Goal: Task Accomplishment & Management: Use online tool/utility

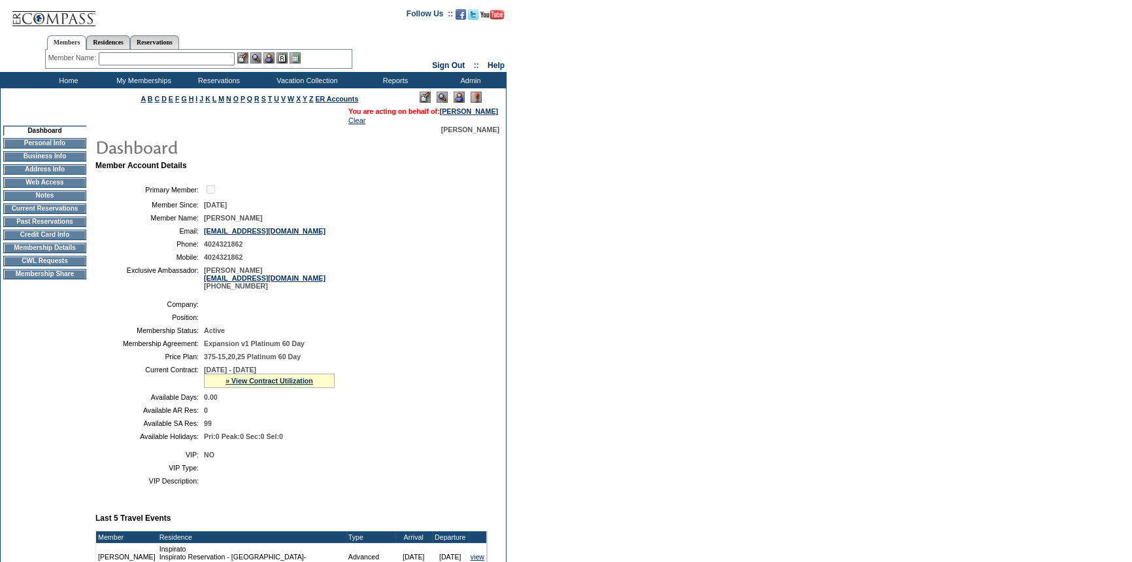
click at [33, 266] on td "CWL Requests" at bounding box center [44, 261] width 83 height 10
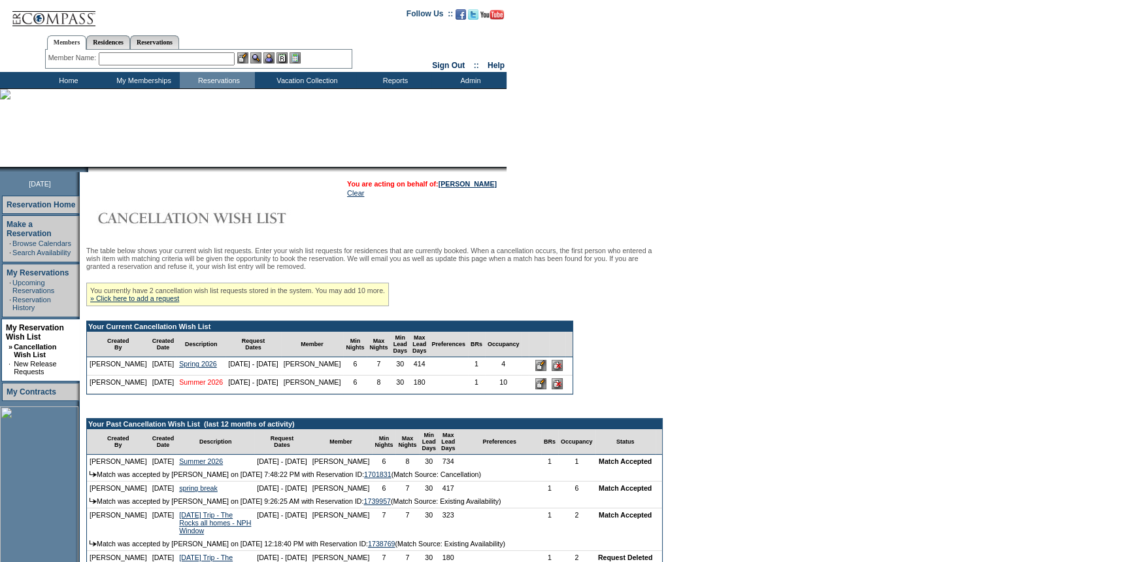
click at [209, 384] on link "Summer 2026" at bounding box center [201, 382] width 44 height 8
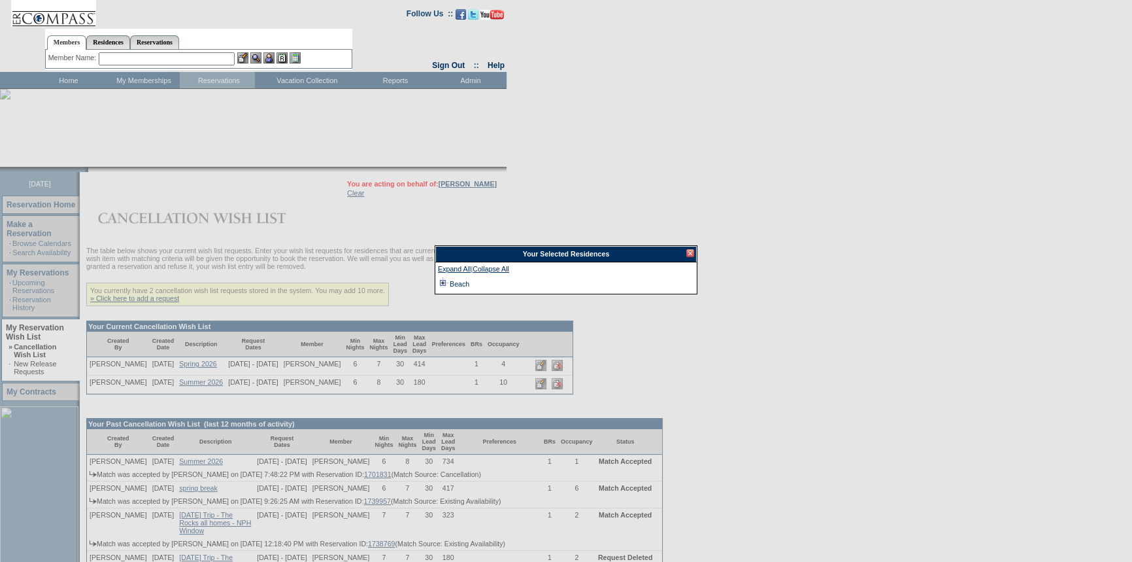
click at [441, 282] on td at bounding box center [443, 284] width 10 height 14
click at [451, 295] on td at bounding box center [453, 299] width 10 height 16
click at [692, 253] on div at bounding box center [690, 253] width 8 height 8
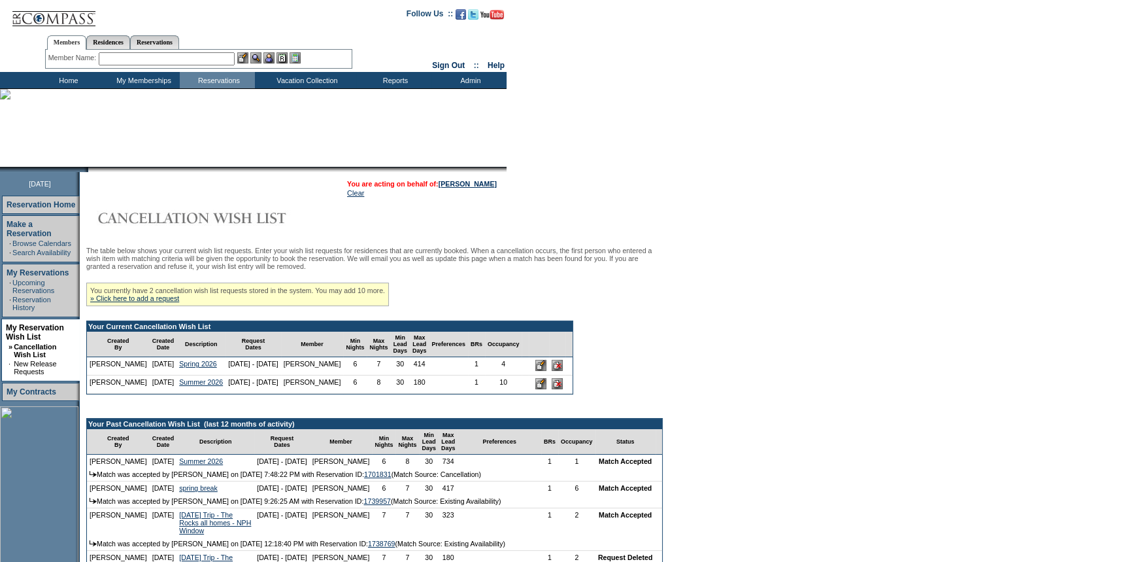
click at [182, 58] on input "text" at bounding box center [167, 58] width 136 height 13
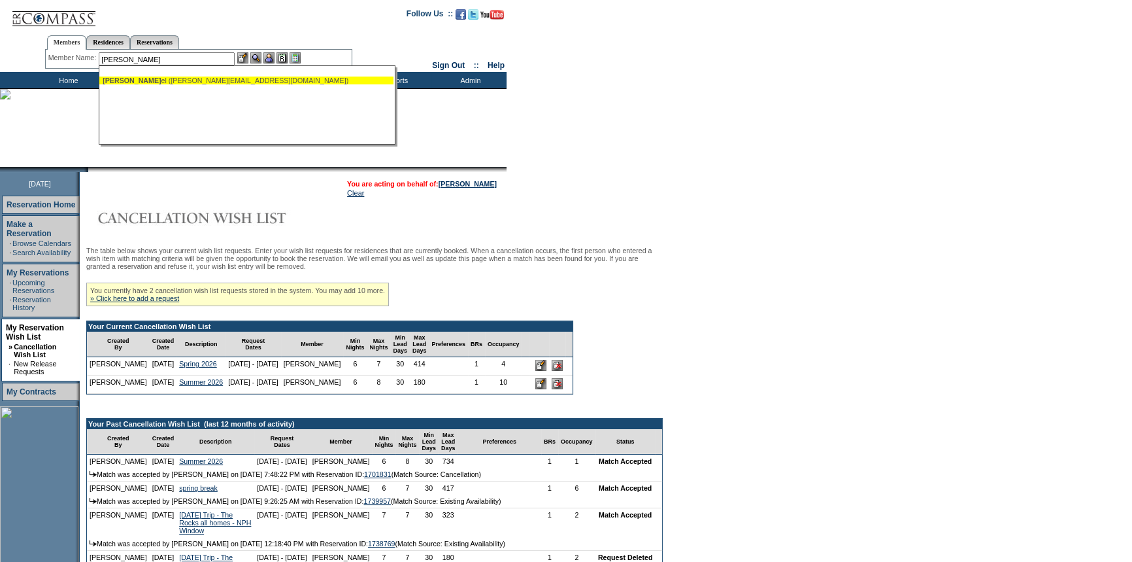
click at [178, 80] on div "[PERSON_NAME] ([PERSON_NAME][EMAIL_ADDRESS][DOMAIN_NAME])" at bounding box center [247, 80] width 288 height 8
type input "[PERSON_NAME] ([PERSON_NAME][EMAIL_ADDRESS][DOMAIN_NAME])"
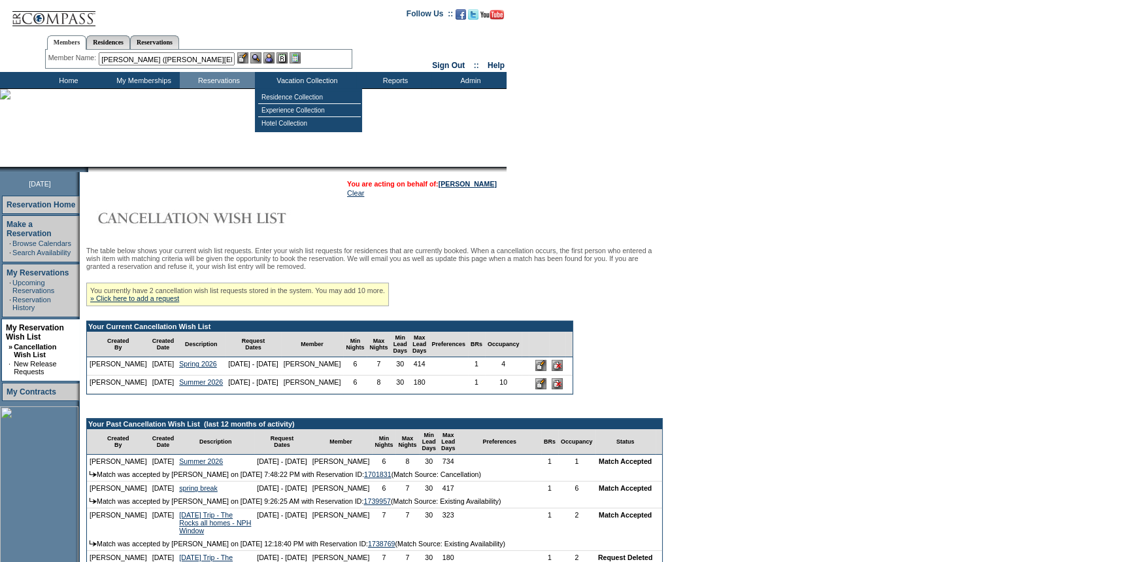
click at [269, 56] on img at bounding box center [268, 57] width 11 height 11
click at [257, 56] on img at bounding box center [255, 57] width 11 height 11
